Goal: Information Seeking & Learning: Learn about a topic

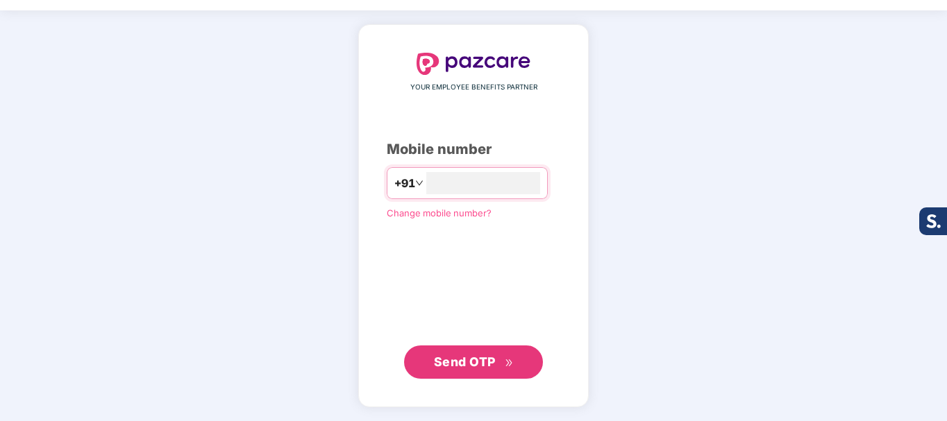
scroll to position [38, 0]
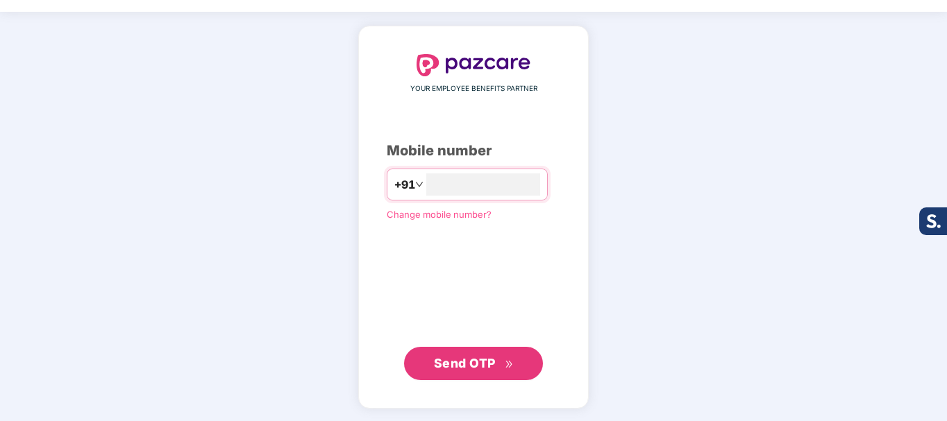
click at [499, 354] on span "Send OTP" at bounding box center [474, 363] width 80 height 19
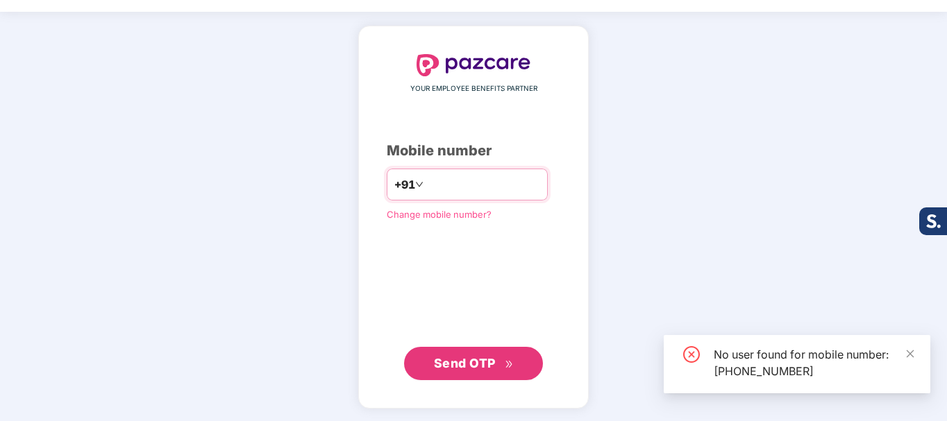
click at [494, 186] on input "**********" at bounding box center [483, 185] width 114 height 22
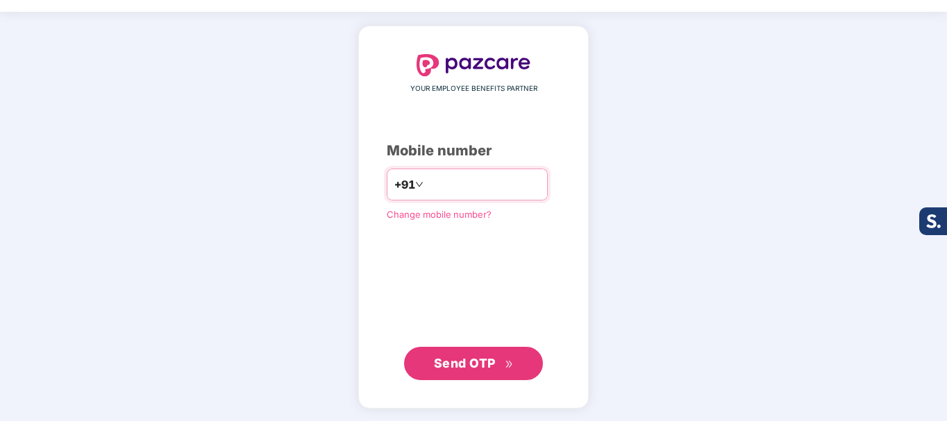
type input "**********"
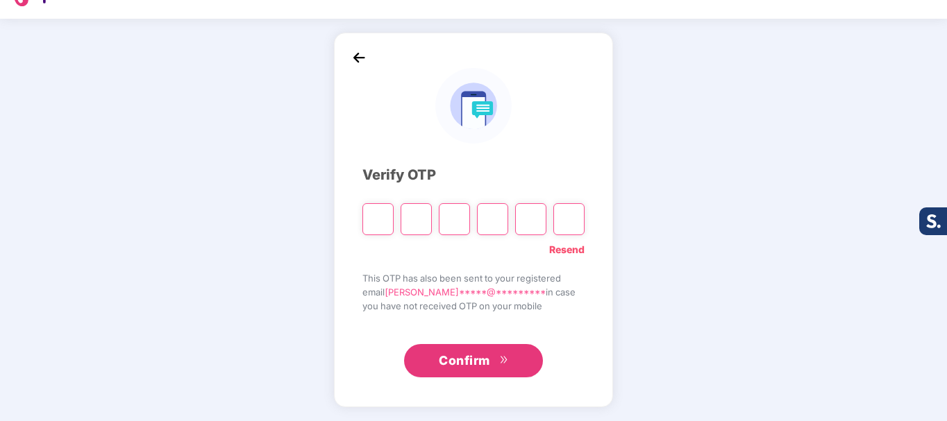
type input "*"
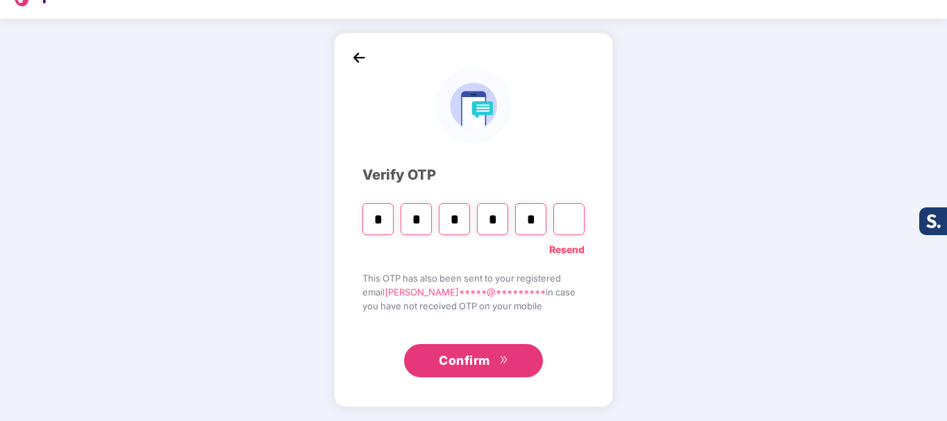
type input "*"
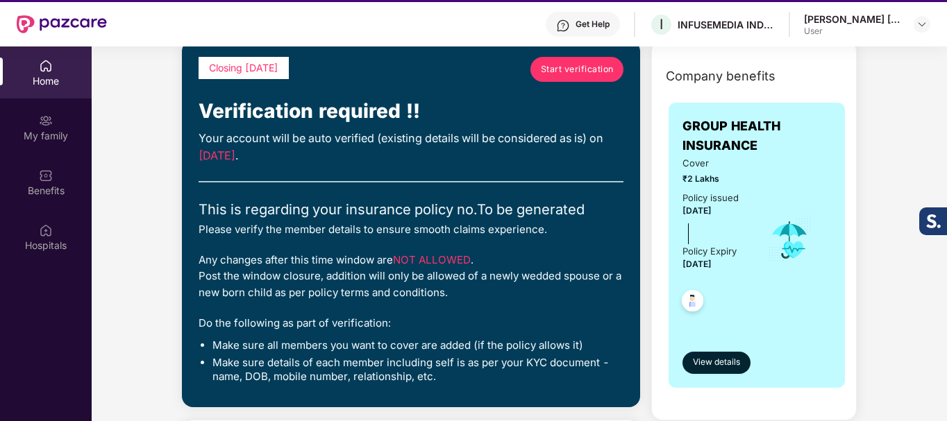
scroll to position [0, 0]
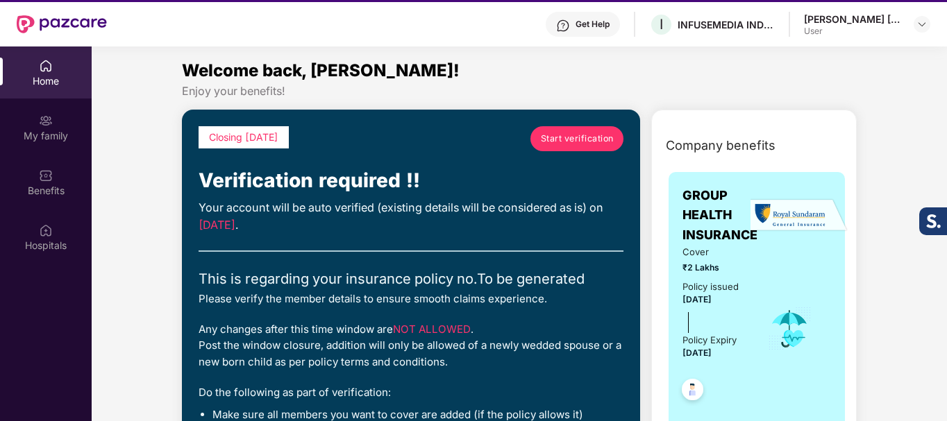
click at [603, 146] on link "Start verification" at bounding box center [576, 138] width 93 height 25
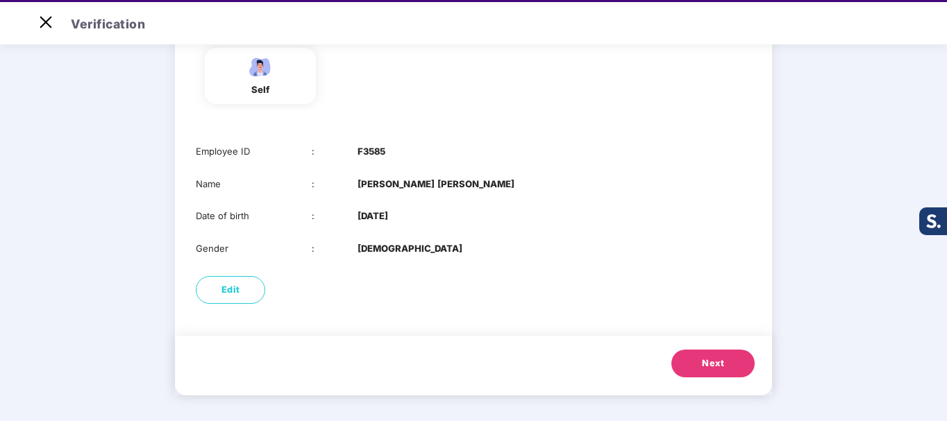
scroll to position [33, 0]
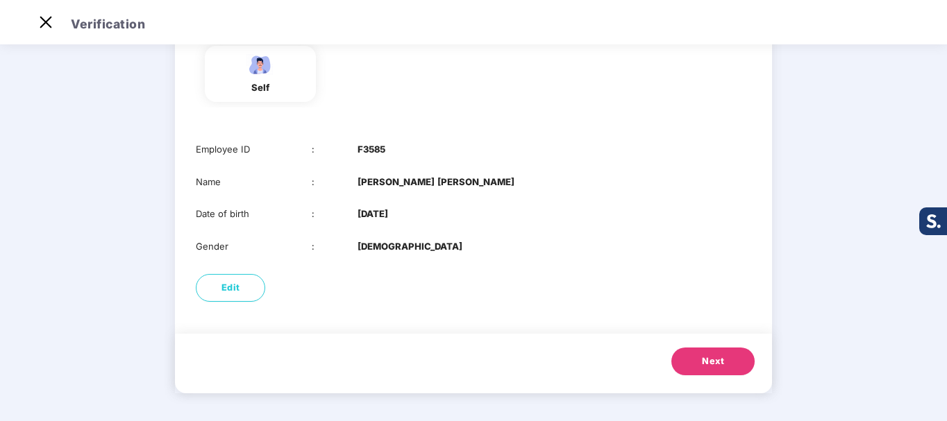
click at [726, 356] on button "Next" at bounding box center [712, 362] width 83 height 28
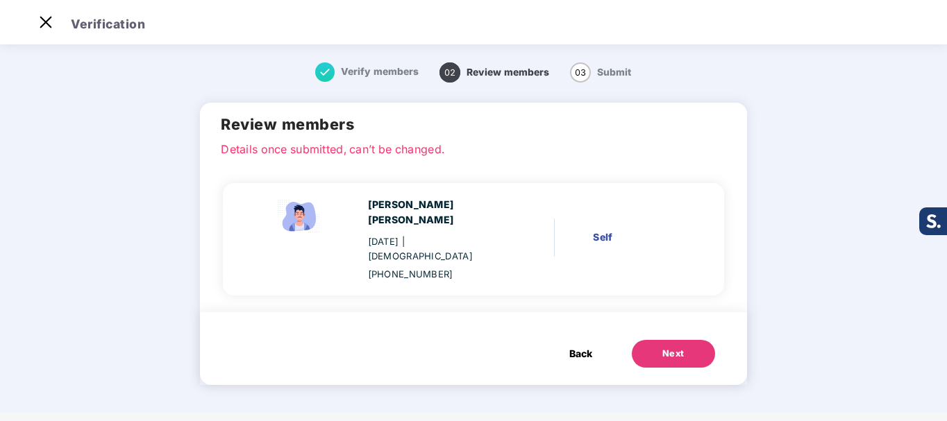
click at [677, 340] on button "Next" at bounding box center [673, 354] width 83 height 28
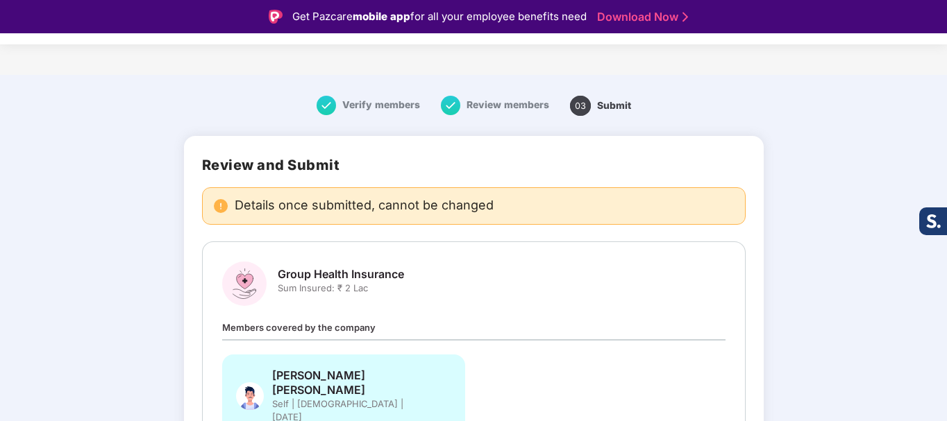
scroll to position [69, 0]
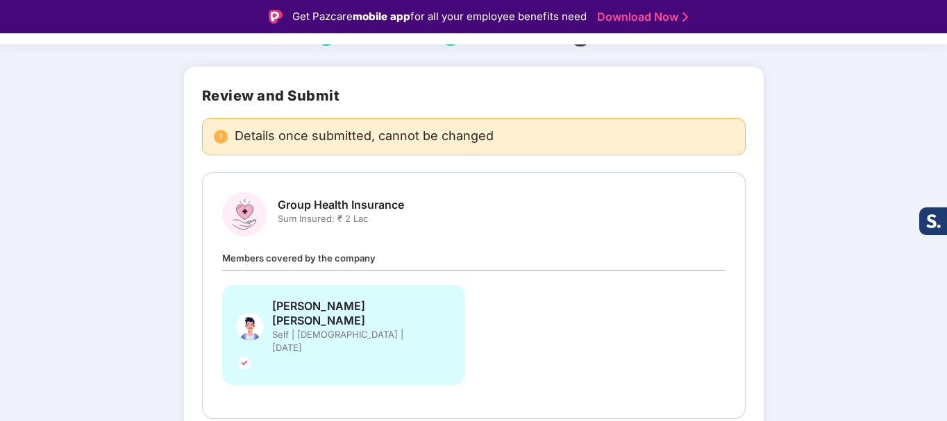
click at [579, 259] on div "Members covered by the company [PERSON_NAME] [PERSON_NAME] Self | [DEMOGRAPHIC_…" at bounding box center [473, 325] width 503 height 149
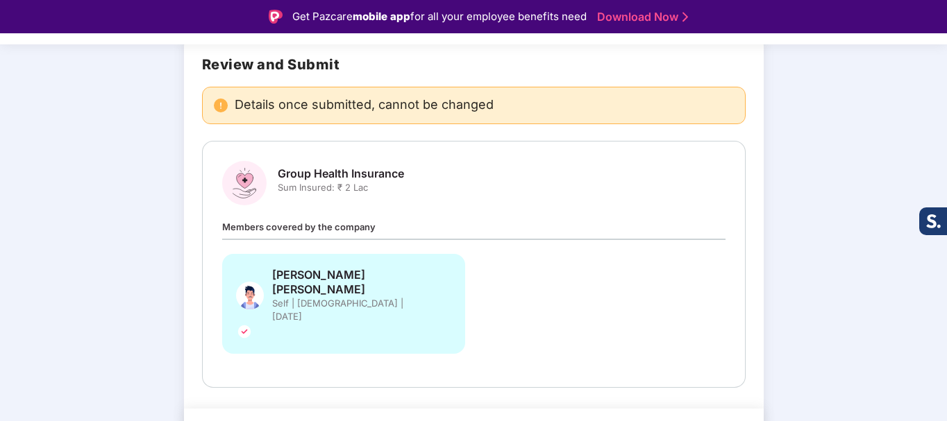
click at [430, 295] on div "[PERSON_NAME] [PERSON_NAME] Self | [DEMOGRAPHIC_DATA] | [DATE]" at bounding box center [344, 304] width 244 height 100
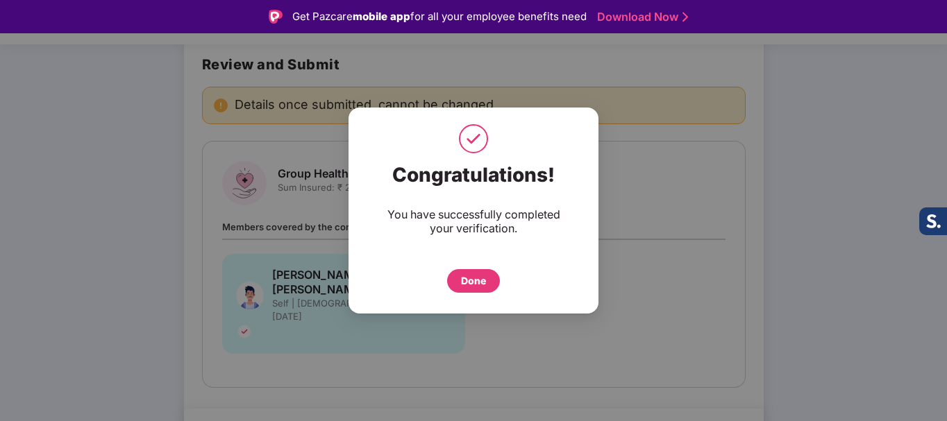
click at [485, 280] on div "Done" at bounding box center [473, 281] width 25 height 15
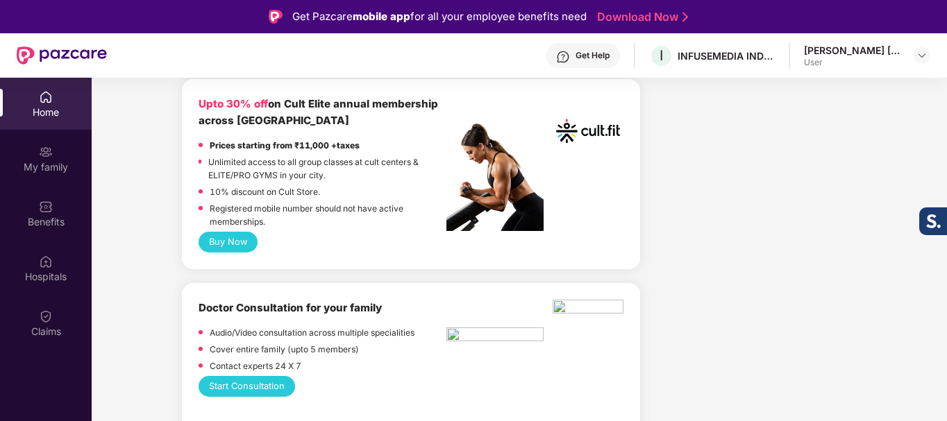
scroll to position [764, 0]
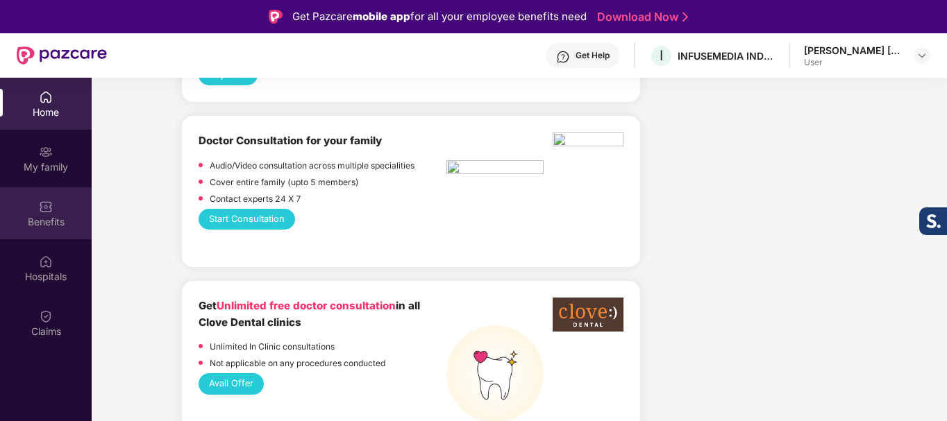
click at [47, 201] on img at bounding box center [46, 207] width 14 height 14
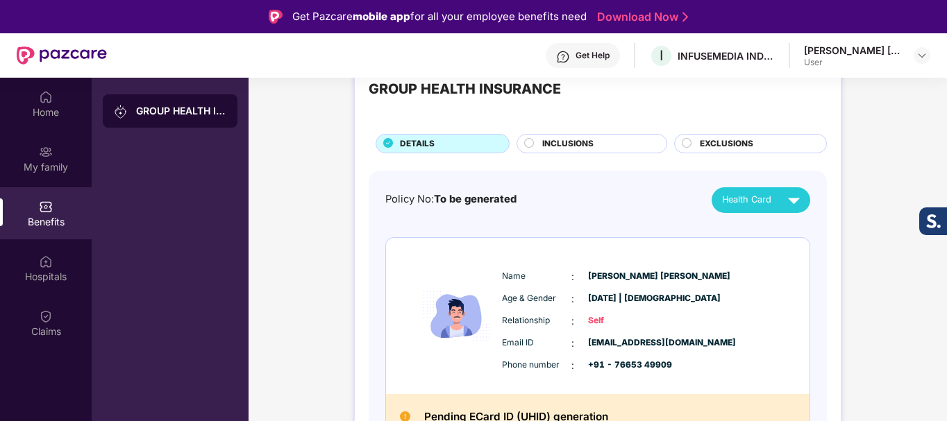
scroll to position [65, 0]
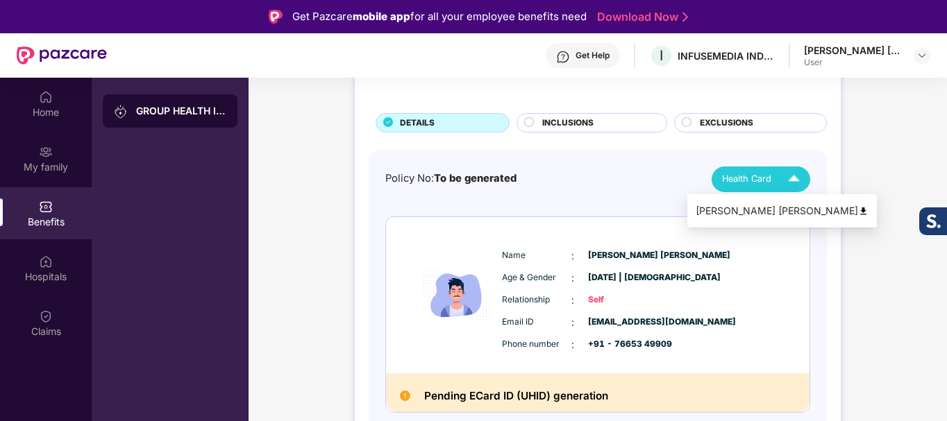
click at [804, 185] on img at bounding box center [794, 179] width 24 height 24
click at [566, 126] on span "INCLUSIONS" at bounding box center [567, 123] width 51 height 13
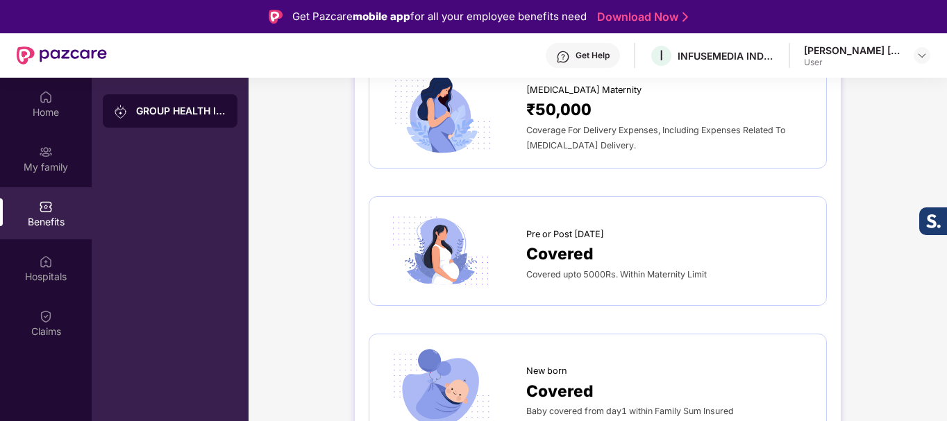
scroll to position [1939, 0]
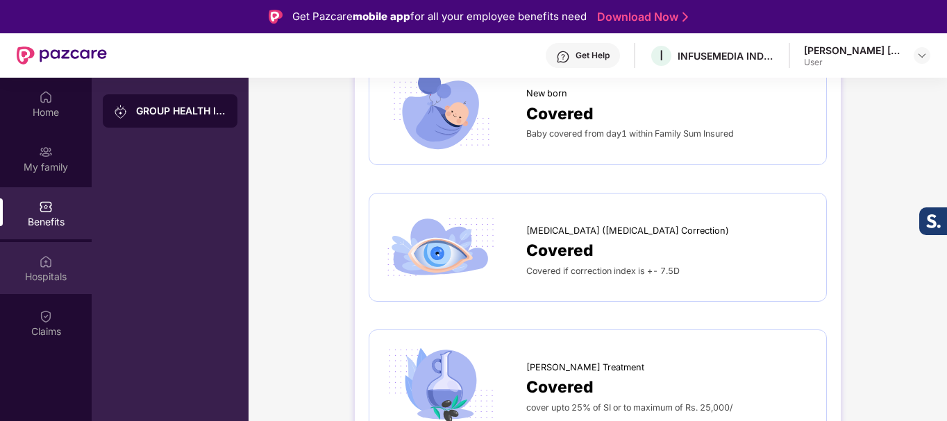
click at [22, 270] on div "Hospitals" at bounding box center [46, 277] width 92 height 14
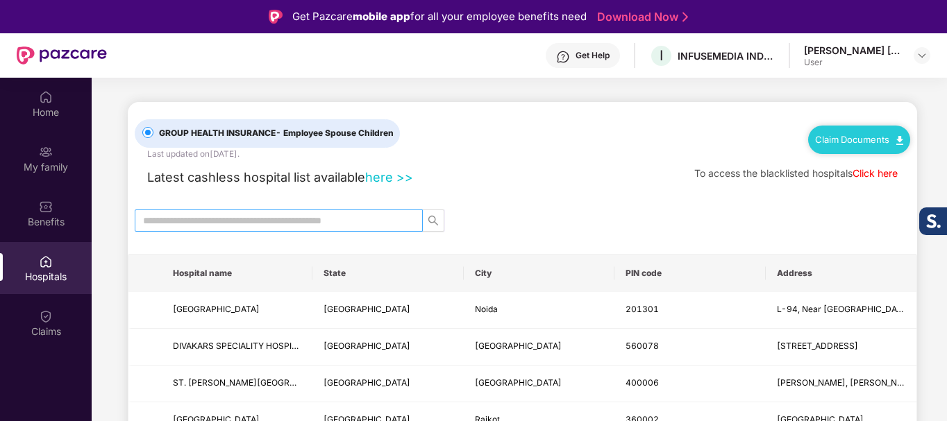
click at [379, 215] on input "text" at bounding box center [273, 220] width 260 height 15
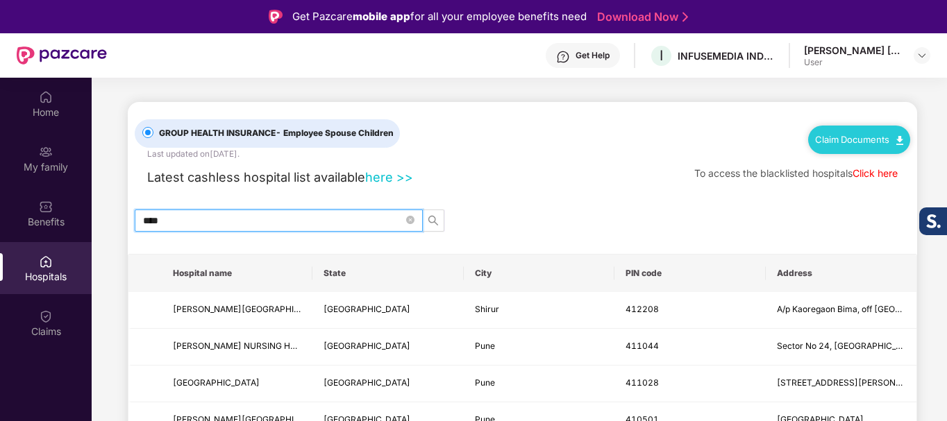
click at [447, 222] on div "****" at bounding box center [522, 221] width 789 height 22
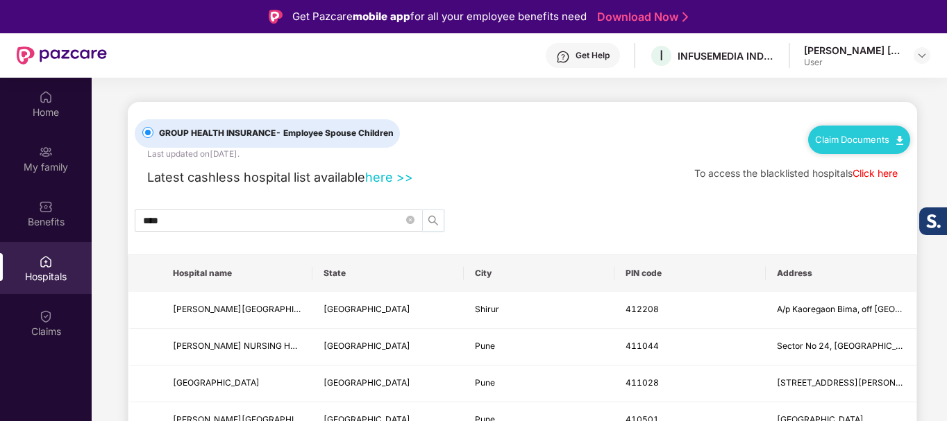
click at [435, 224] on icon "search" at bounding box center [433, 220] width 11 height 11
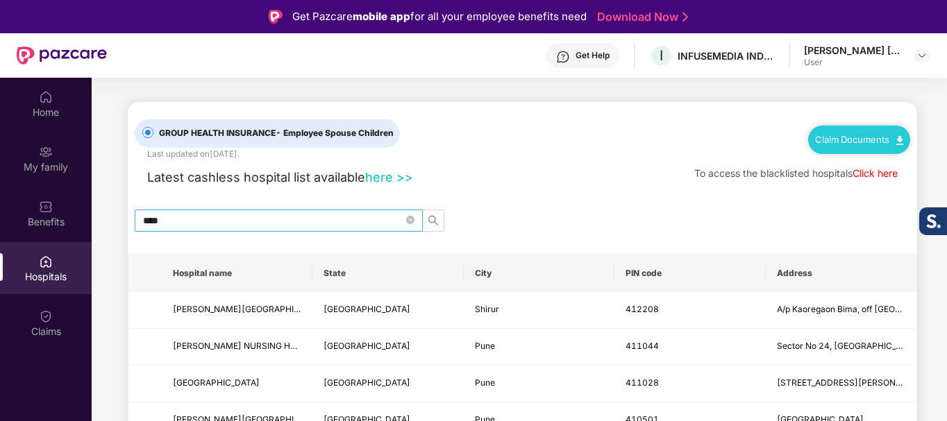
click at [300, 210] on span "****" at bounding box center [279, 221] width 288 height 22
type input "*"
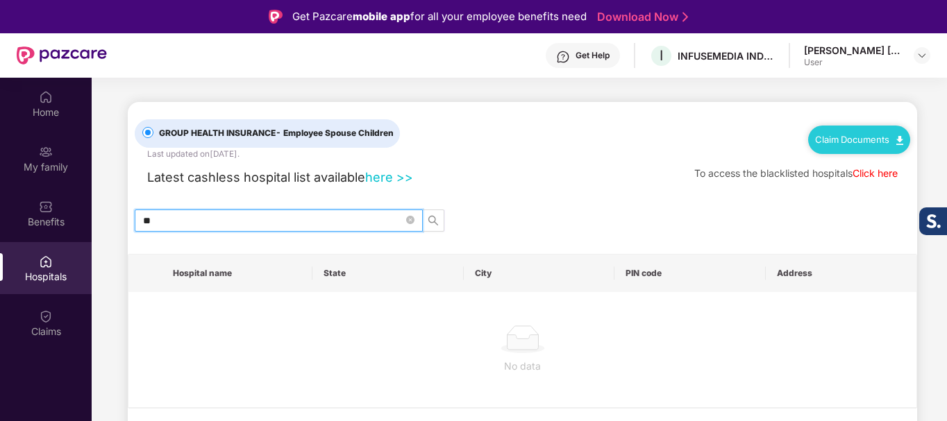
type input "*"
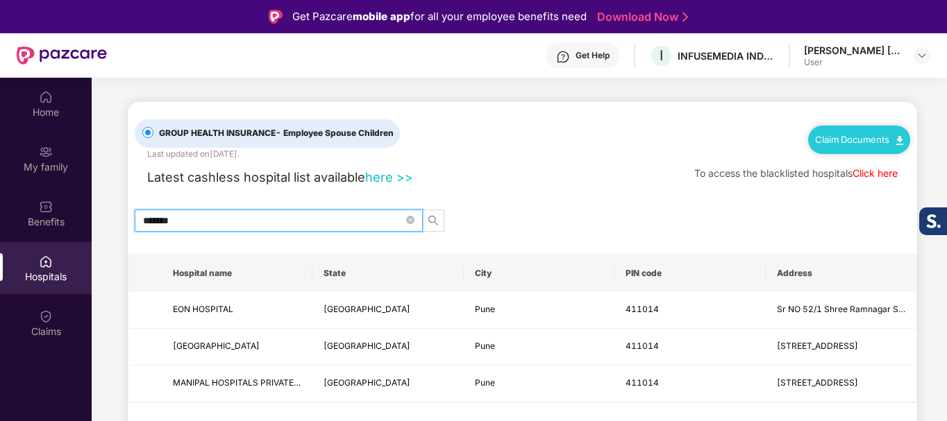
scroll to position [69, 0]
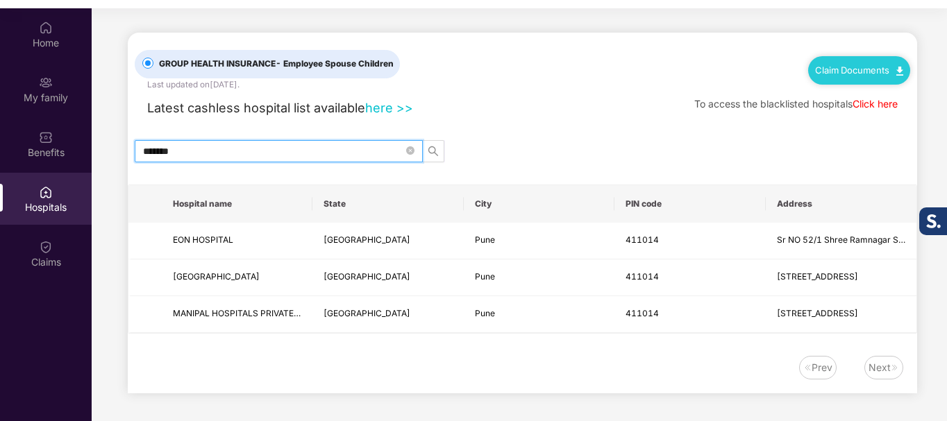
click at [212, 155] on input "*******" at bounding box center [273, 151] width 260 height 15
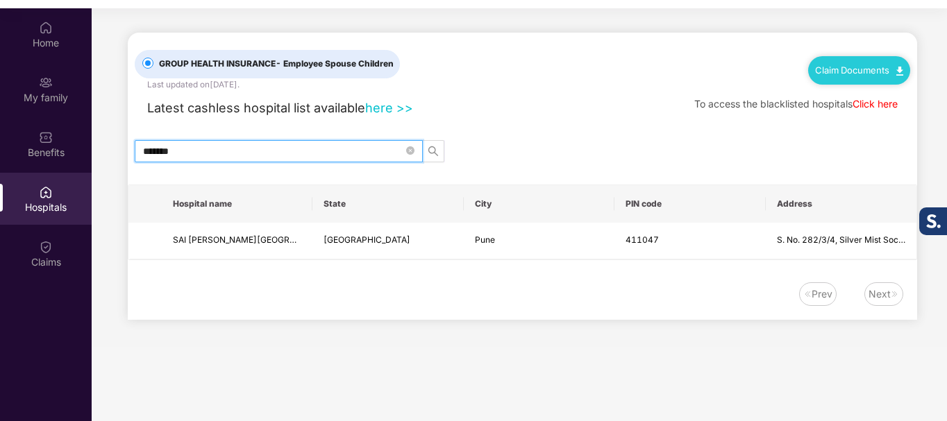
click at [212, 155] on input "*******" at bounding box center [273, 151] width 260 height 15
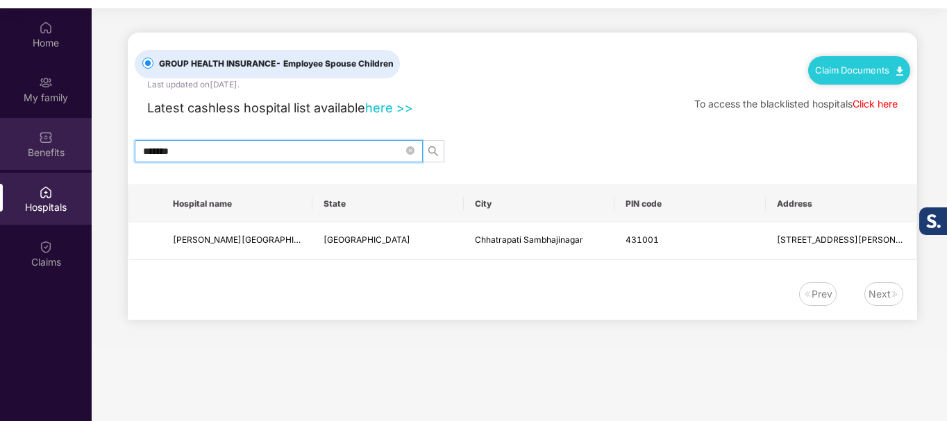
type input "*******"
click at [64, 148] on div "Benefits" at bounding box center [46, 153] width 92 height 14
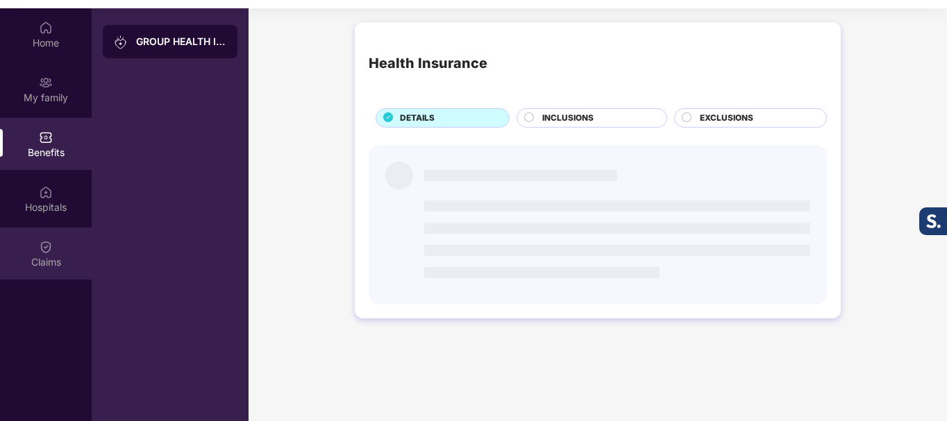
click at [41, 248] on img at bounding box center [46, 247] width 14 height 14
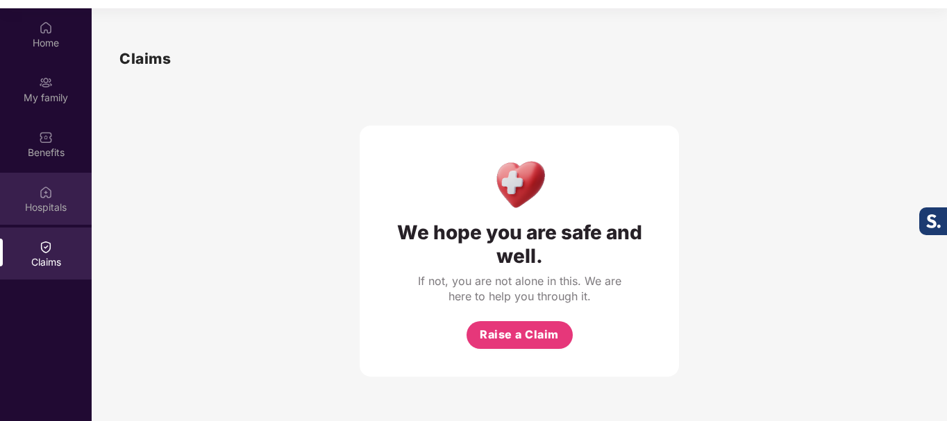
click at [47, 213] on div "Hospitals" at bounding box center [46, 208] width 92 height 14
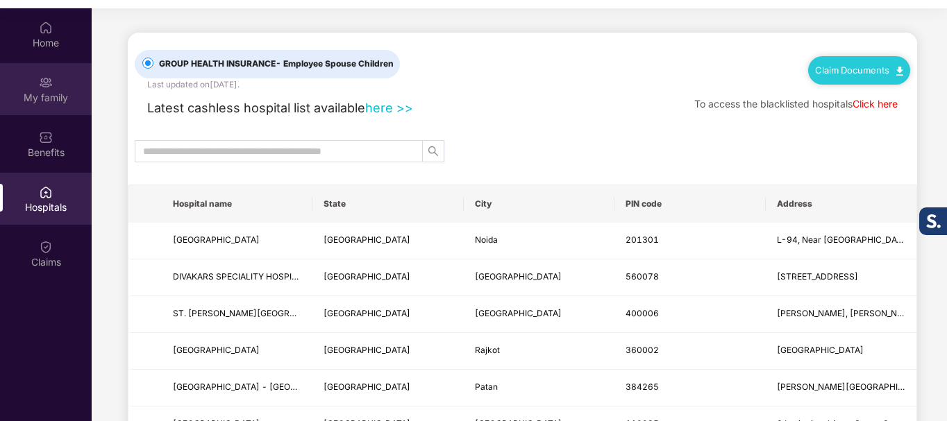
click at [34, 95] on div "My family" at bounding box center [46, 98] width 92 height 14
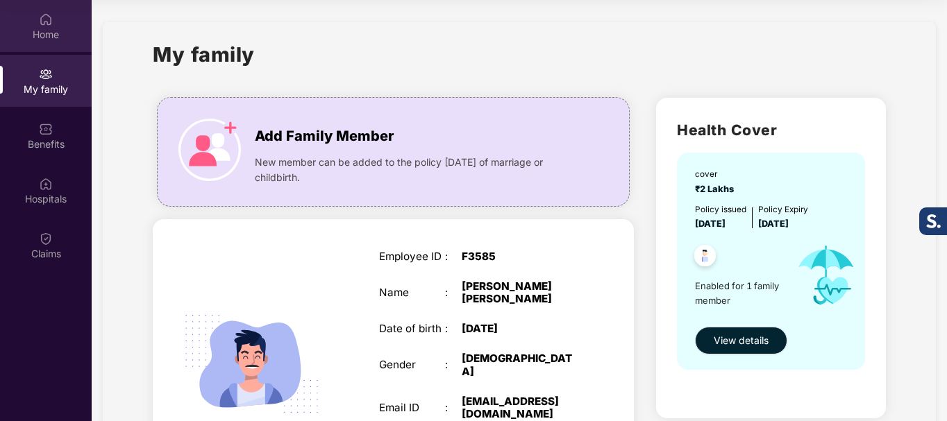
click at [45, 43] on div "Home" at bounding box center [46, 26] width 92 height 52
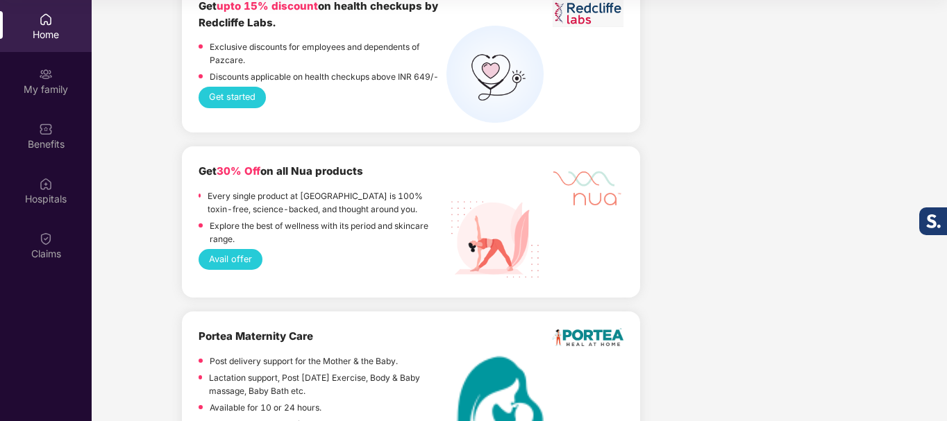
scroll to position [2361, 0]
